Goal: Navigation & Orientation: Understand site structure

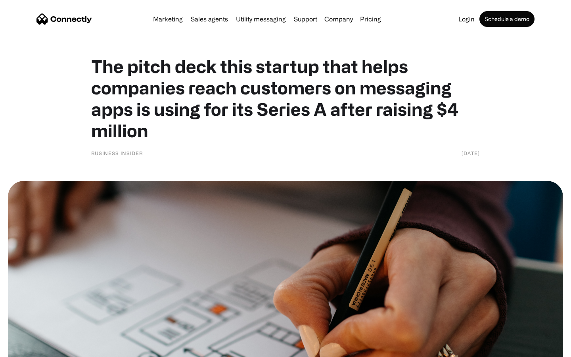
scroll to position [3435, 0]
